Goal: Entertainment & Leisure: Browse casually

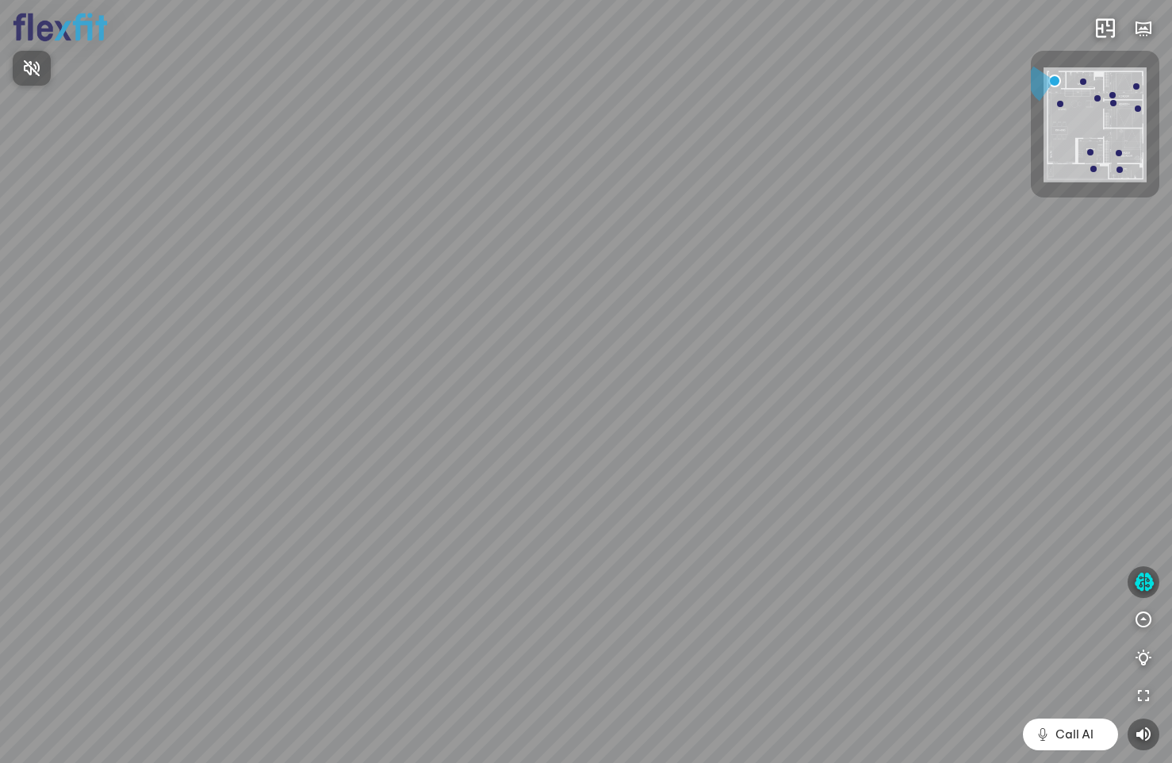
click at [1143, 585] on div at bounding box center [586, 381] width 1172 height 763
click at [1144, 583] on icon "button" at bounding box center [1143, 581] width 20 height 19
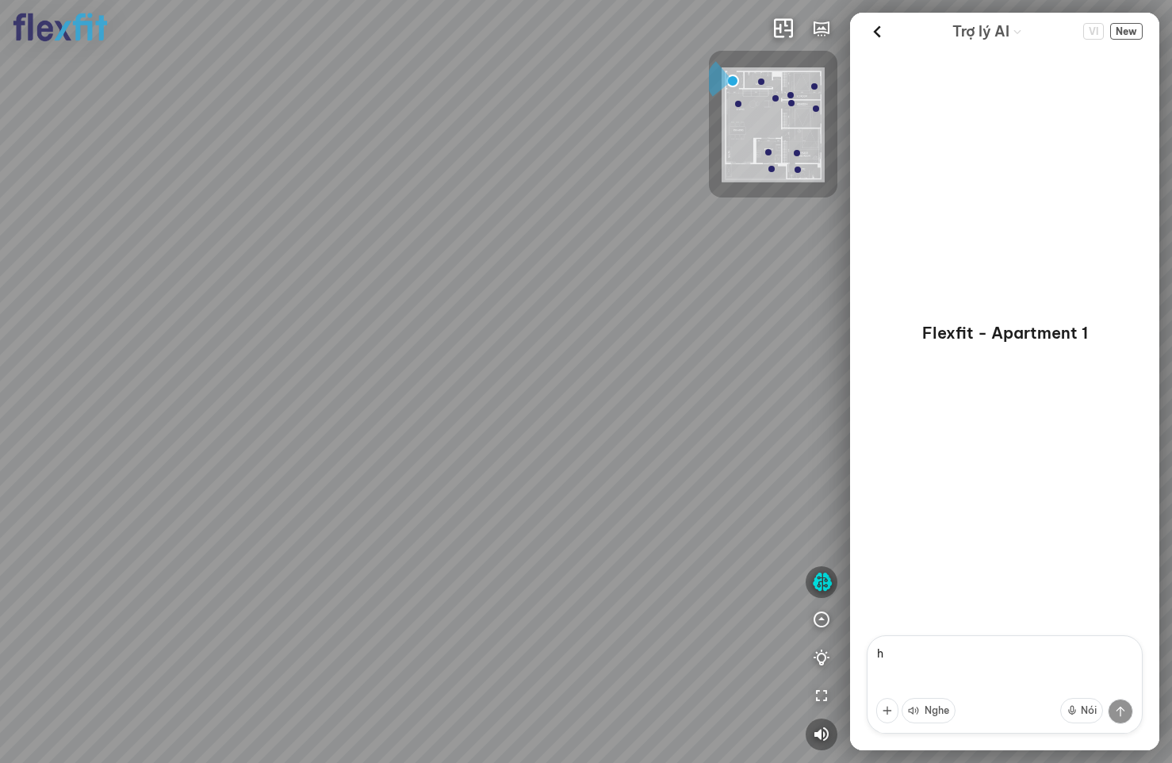
type textarea "hi"
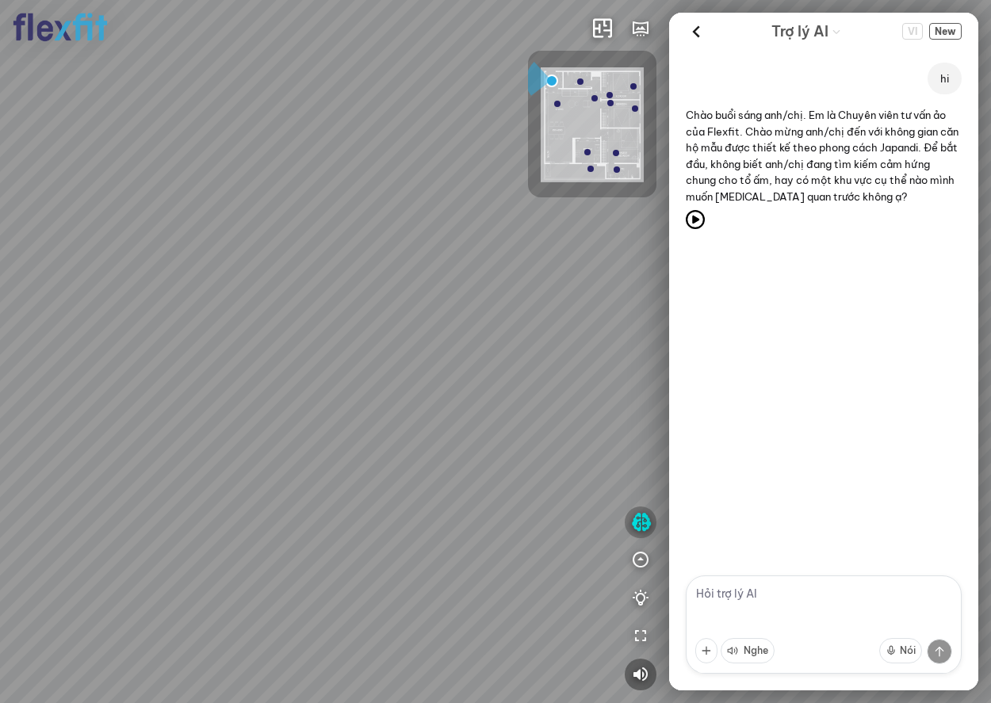
click at [632, 520] on icon "button" at bounding box center [641, 522] width 20 height 19
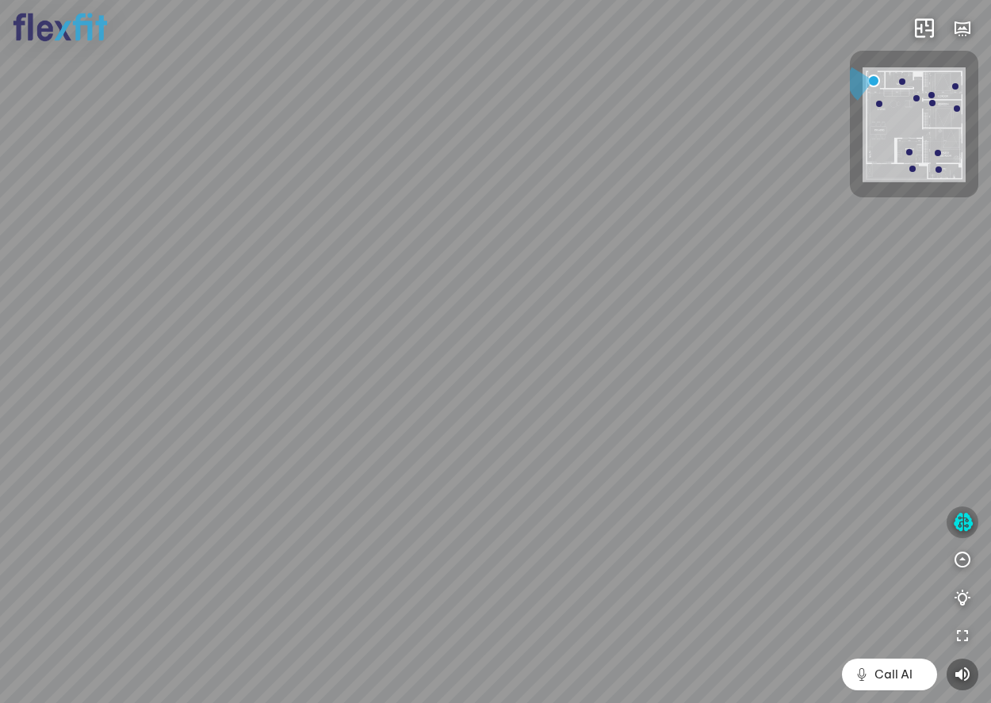
click at [954, 528] on icon "button" at bounding box center [963, 522] width 20 height 19
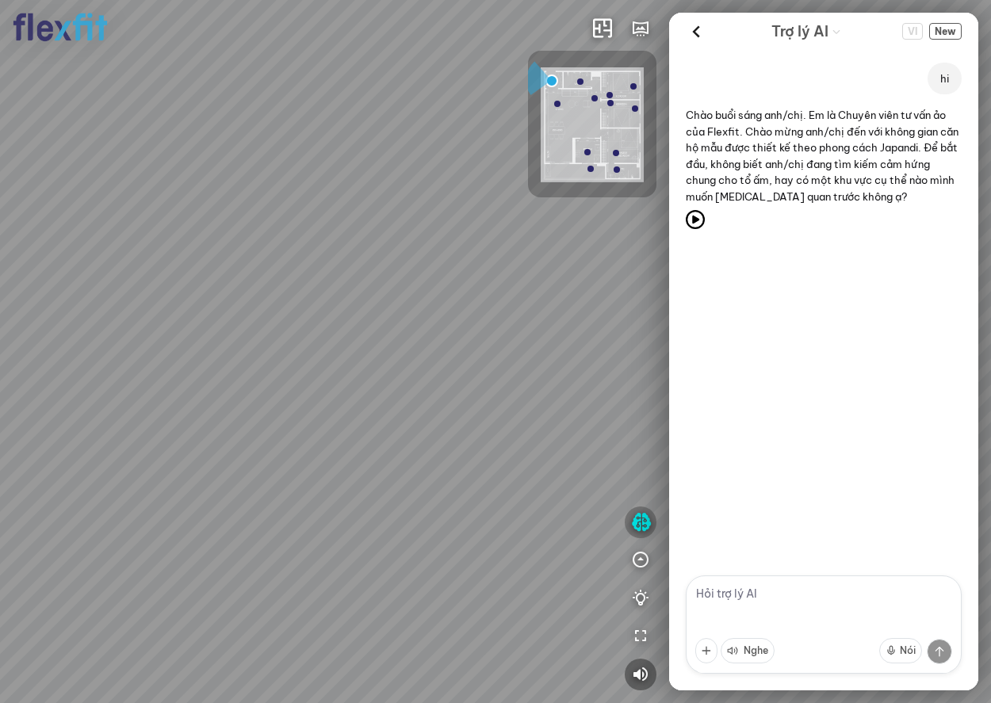
click at [646, 519] on icon "button" at bounding box center [641, 522] width 20 height 19
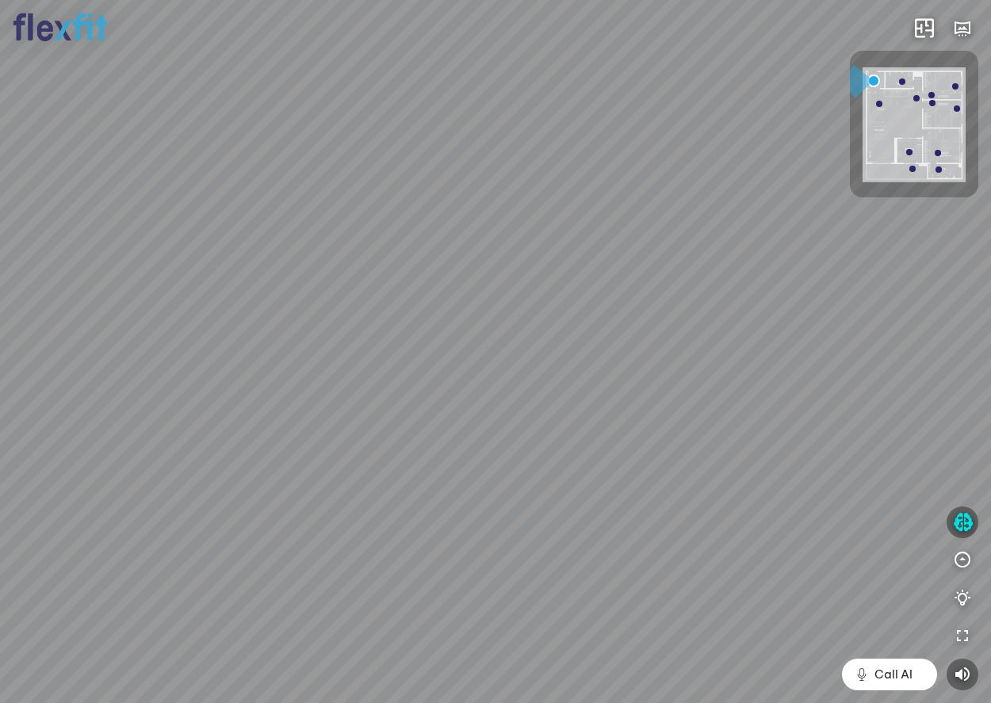
drag, startPoint x: 312, startPoint y: 422, endPoint x: 744, endPoint y: 255, distance: 464.0
click at [666, 267] on div at bounding box center [495, 351] width 991 height 703
drag, startPoint x: 563, startPoint y: 361, endPoint x: 747, endPoint y: 352, distance: 184.1
click at [747, 352] on div at bounding box center [495, 351] width 991 height 703
drag, startPoint x: 481, startPoint y: 350, endPoint x: 799, endPoint y: 474, distance: 341.1
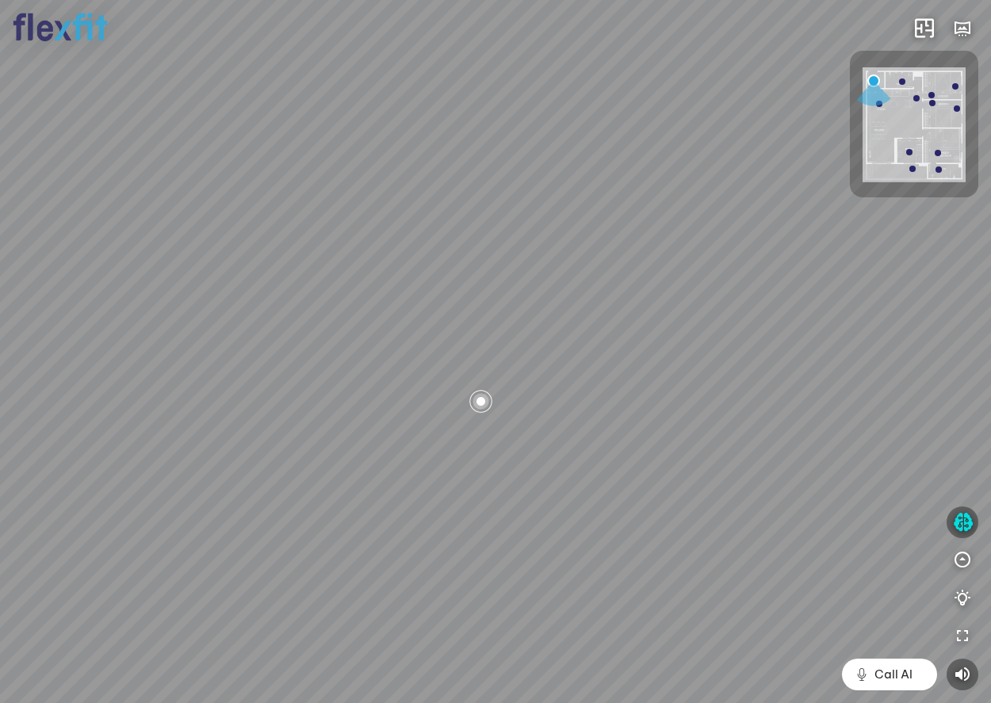
click at [799, 474] on div at bounding box center [495, 351] width 991 height 703
click at [52, 681] on span "Xem thêm" at bounding box center [49, 682] width 48 height 12
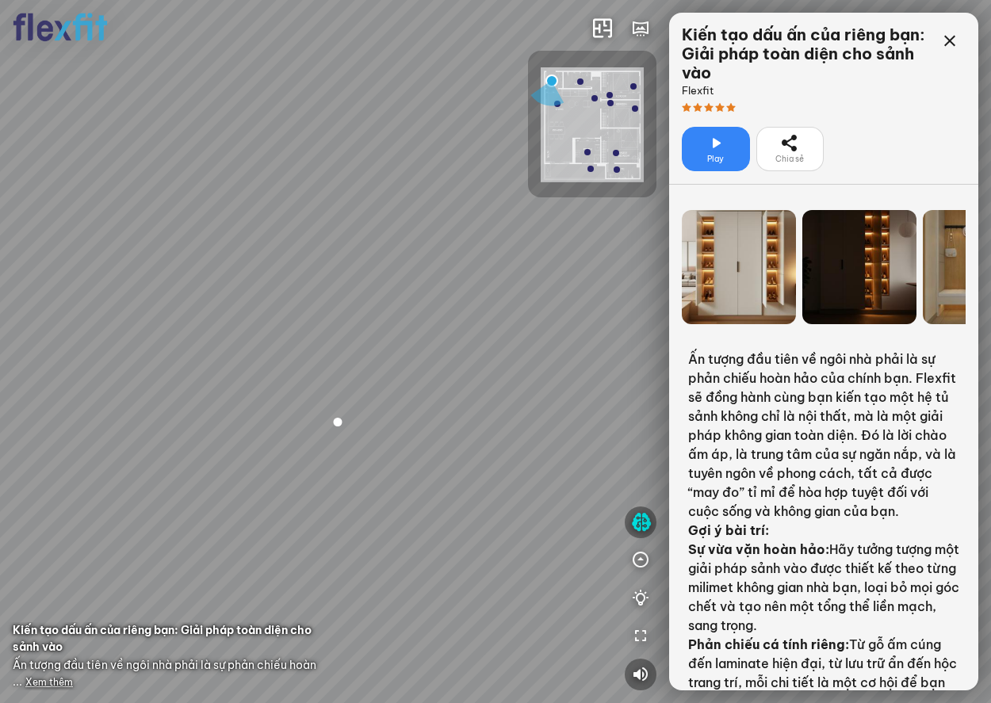
click at [713, 162] on span "Play" at bounding box center [715, 159] width 17 height 13
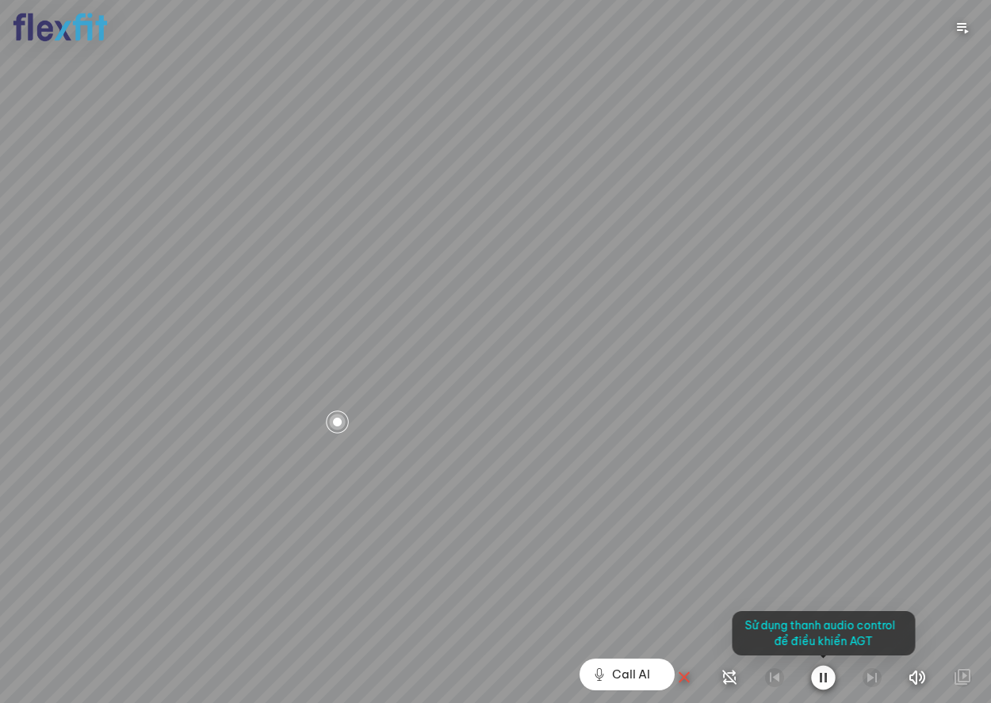
click at [663, 458] on div at bounding box center [495, 351] width 991 height 703
drag, startPoint x: 540, startPoint y: 543, endPoint x: 625, endPoint y: 475, distance: 109.4
click at [616, 476] on div at bounding box center [495, 351] width 991 height 703
drag, startPoint x: 467, startPoint y: 473, endPoint x: 516, endPoint y: 465, distance: 49.8
click at [503, 466] on div at bounding box center [495, 351] width 991 height 703
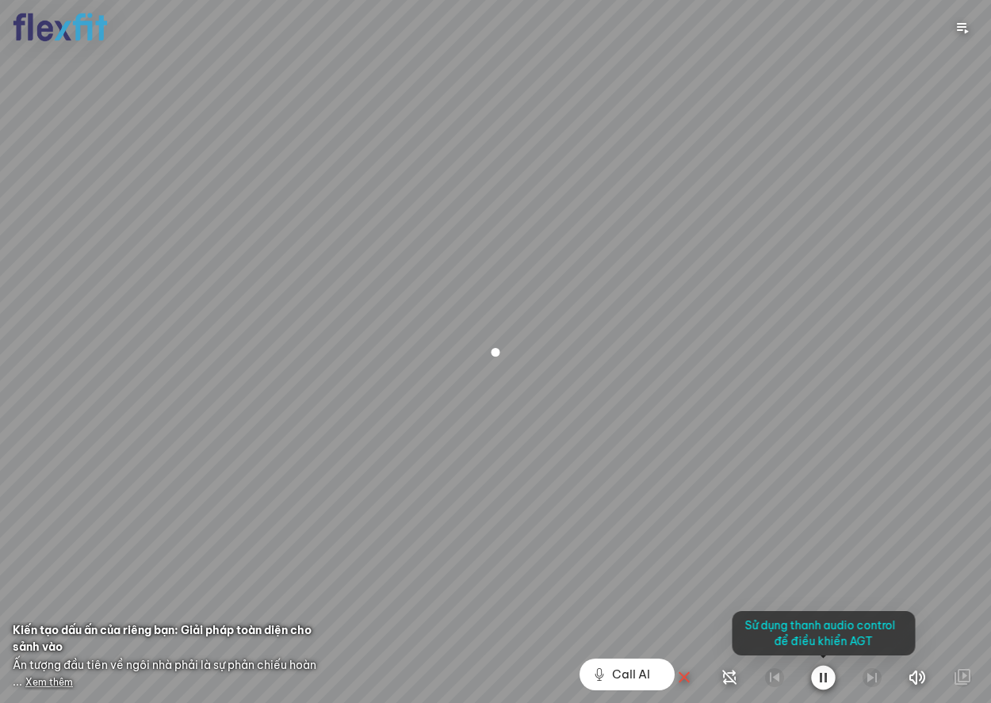
drag, startPoint x: 517, startPoint y: 499, endPoint x: 490, endPoint y: 533, distance: 44.1
click at [490, 533] on div at bounding box center [495, 351] width 991 height 703
click at [36, 681] on div at bounding box center [495, 351] width 991 height 703
click at [51, 682] on div at bounding box center [495, 351] width 991 height 703
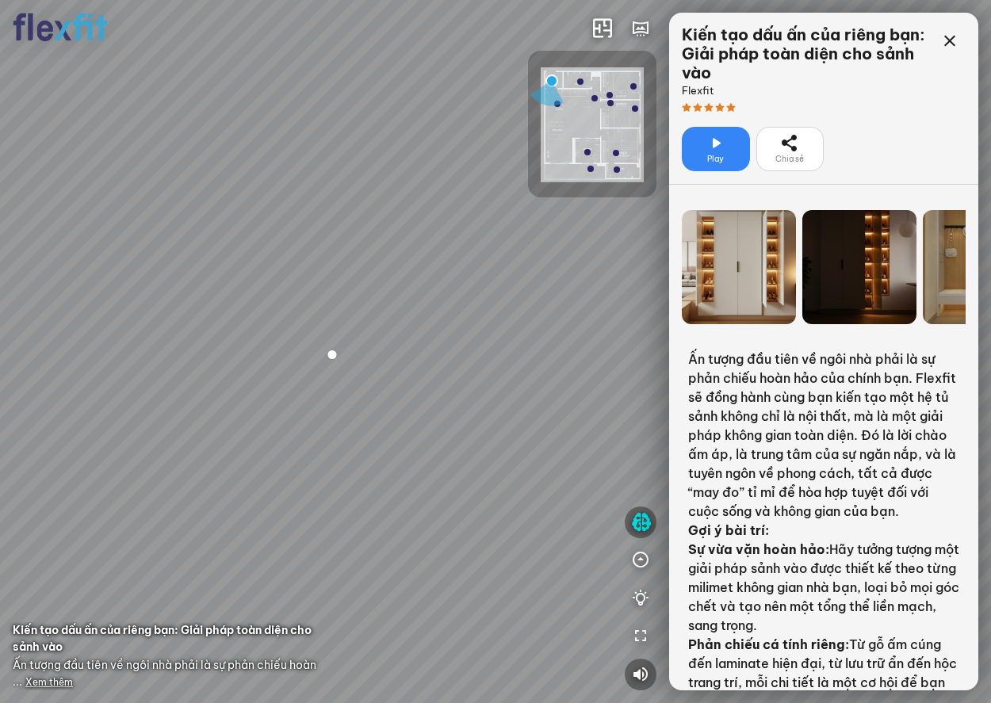
click at [722, 155] on span "Play" at bounding box center [715, 159] width 17 height 13
